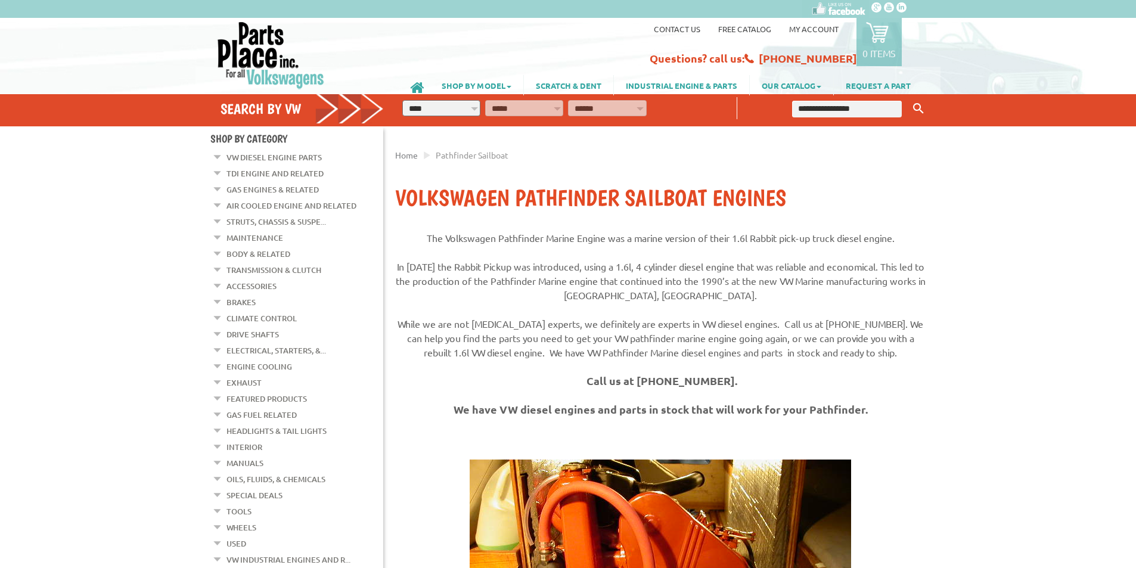
click at [259, 171] on link "TDI Engine and Related" at bounding box center [275, 174] width 97 height 16
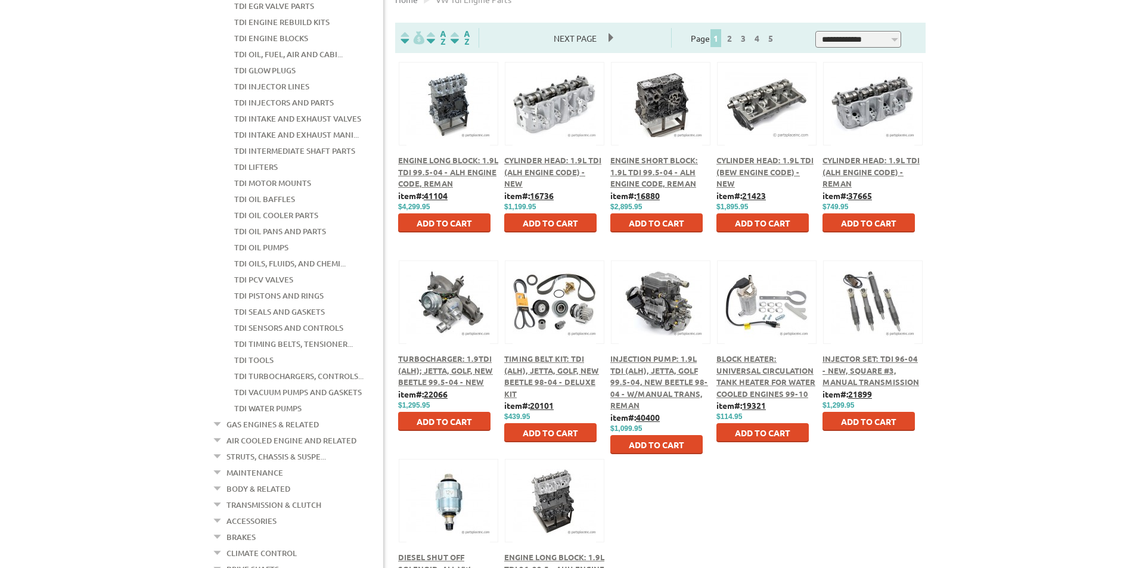
scroll to position [298, 0]
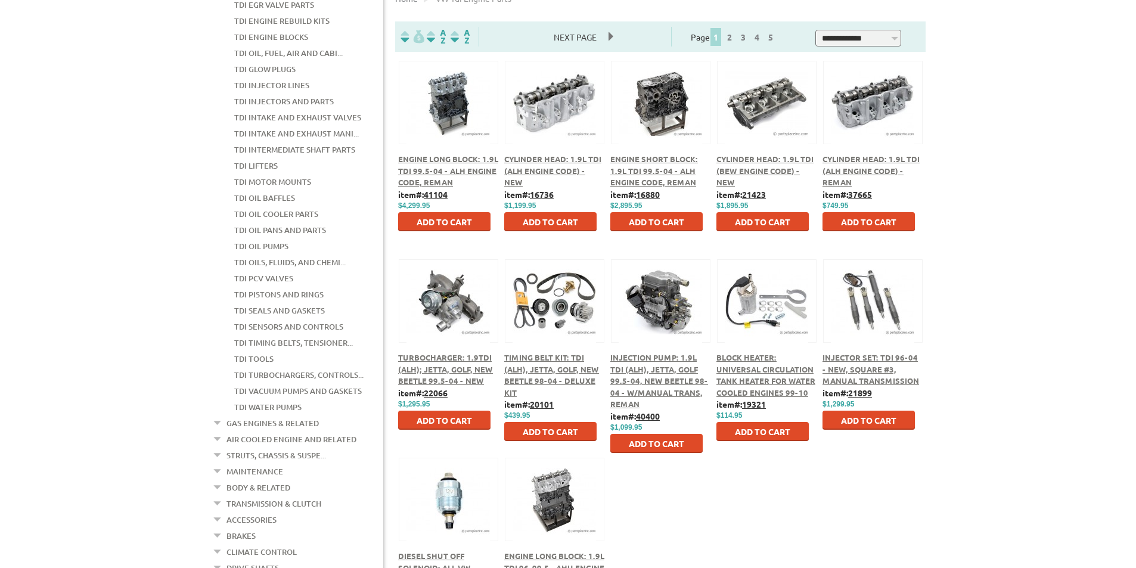
click at [539, 365] on span "Timing Belt Kit: TDI (ALH), Jetta, Golf, New Beetle 98-04 - Deluxe Kit" at bounding box center [551, 374] width 95 height 45
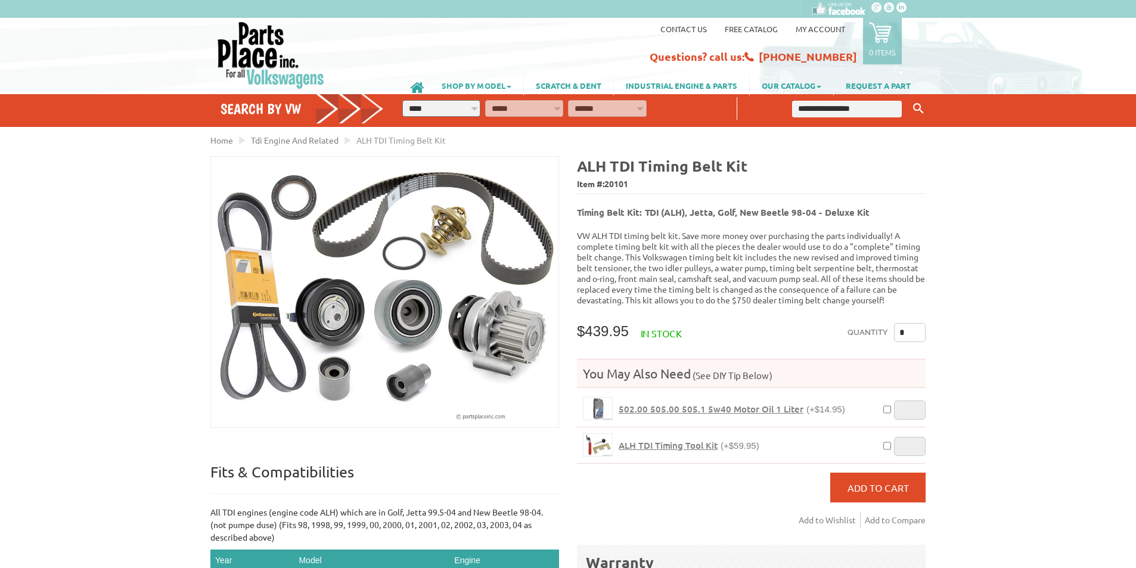
click at [495, 84] on link "SHOP BY MODEL" at bounding box center [477, 85] width 94 height 20
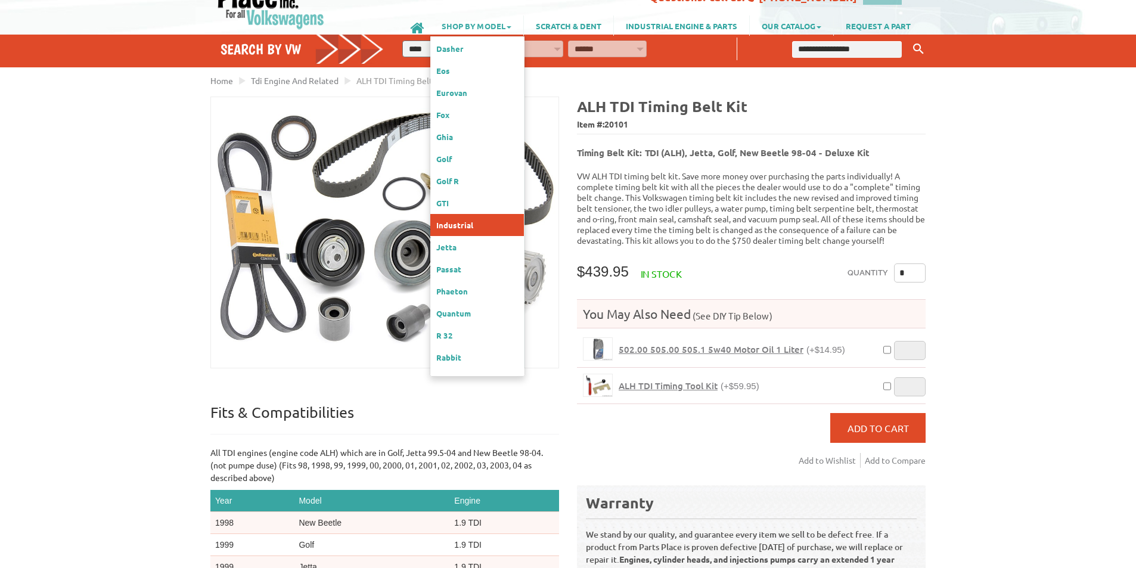
scroll to position [217, 0]
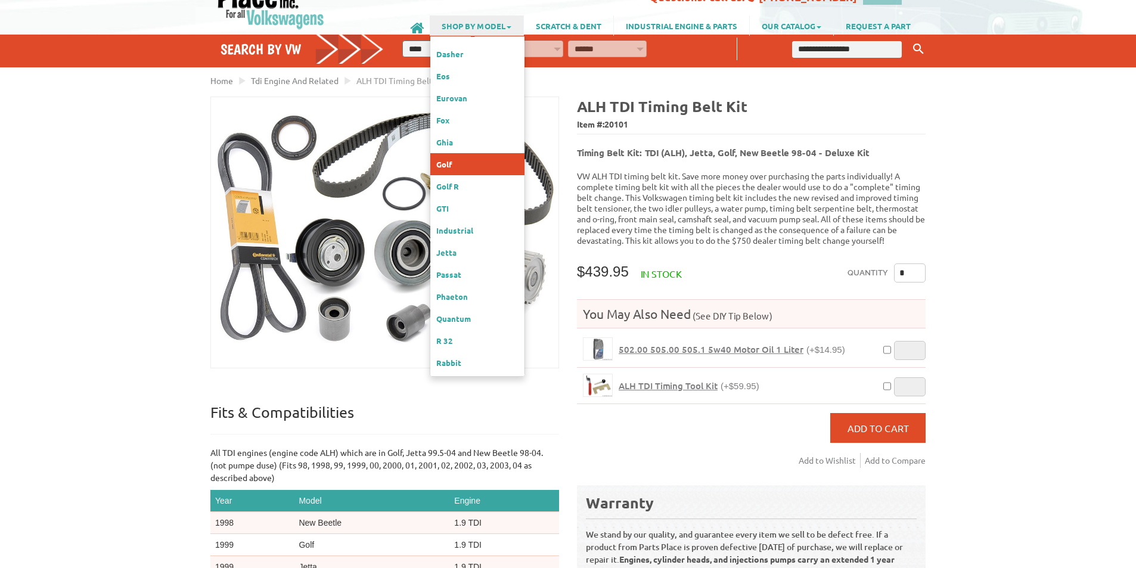
click at [457, 153] on link "Golf" at bounding box center [477, 164] width 94 height 22
